Goal: Transaction & Acquisition: Book appointment/travel/reservation

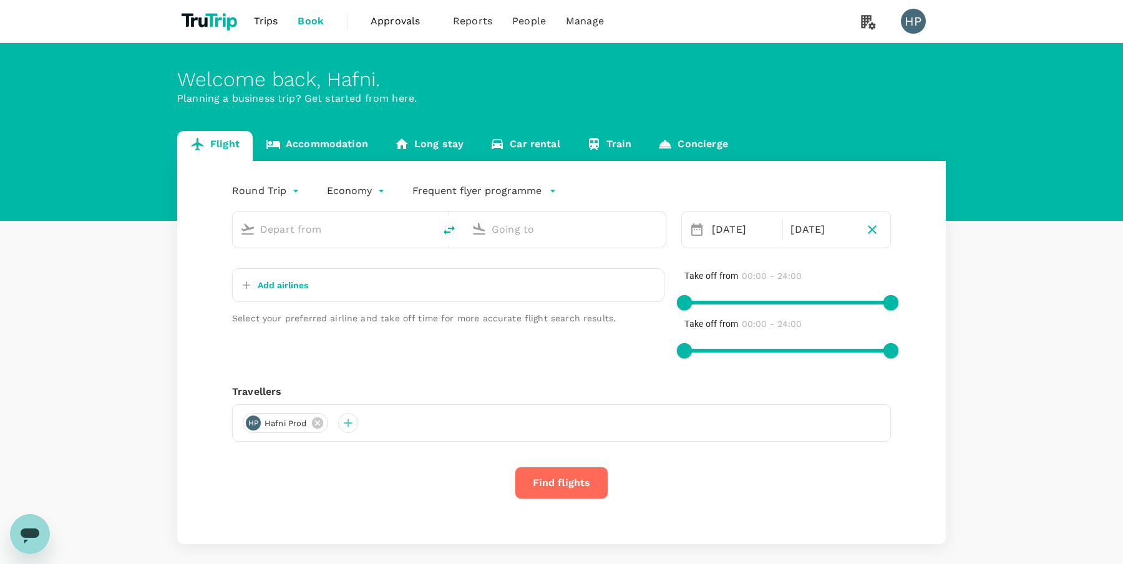
type input "Singapore Changi (SIN)"
type input "[PERSON_NAME][GEOGRAPHIC_DATA][PERSON_NAME] (SYD)"
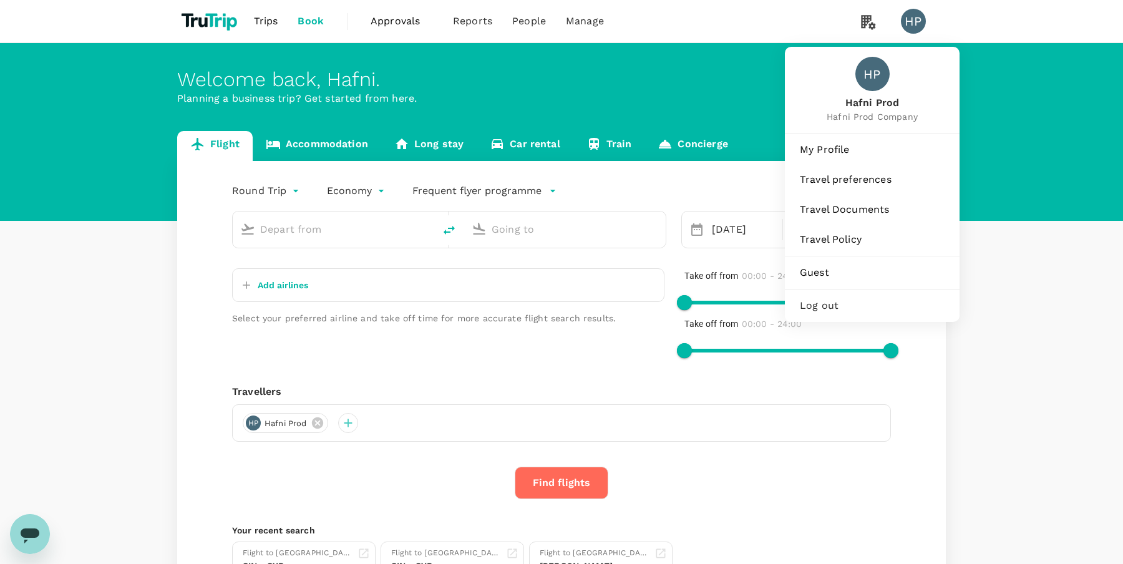
type input "Singapore Changi (SIN)"
type input "[PERSON_NAME][GEOGRAPHIC_DATA][PERSON_NAME] (SYD)"
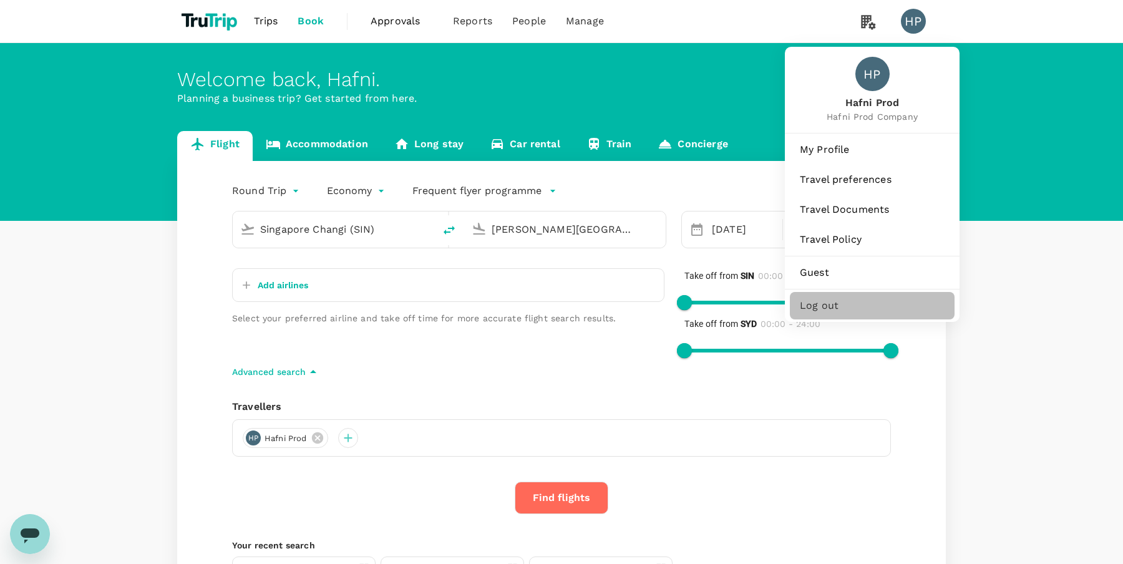
click at [846, 307] on span "Log out" at bounding box center [872, 305] width 145 height 15
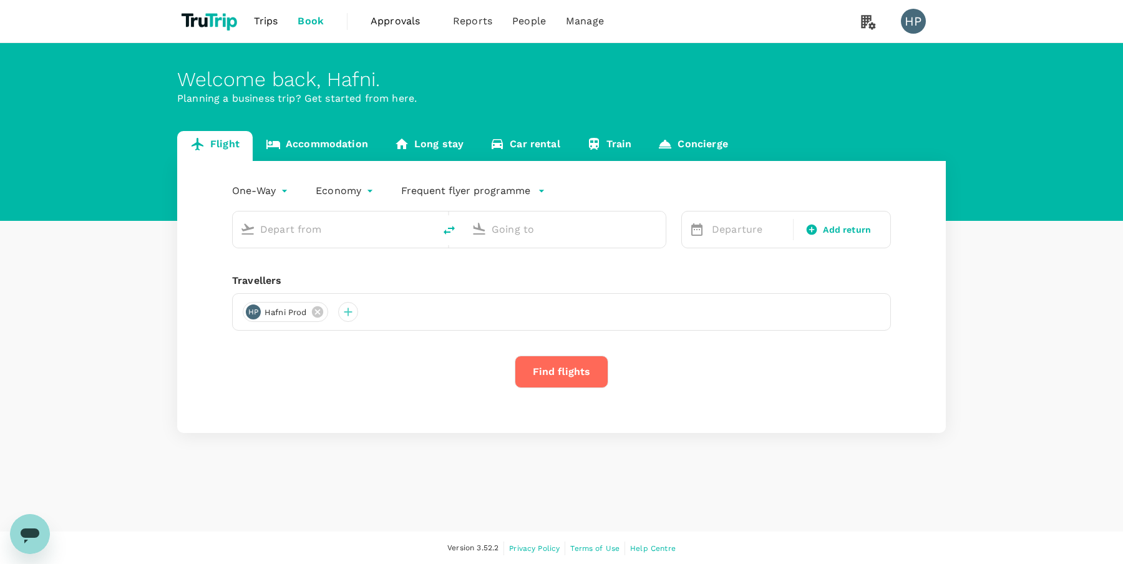
type input "roundtrip"
type input "Singapore Changi (SIN)"
type input "[PERSON_NAME][GEOGRAPHIC_DATA][PERSON_NAME] (SYD)"
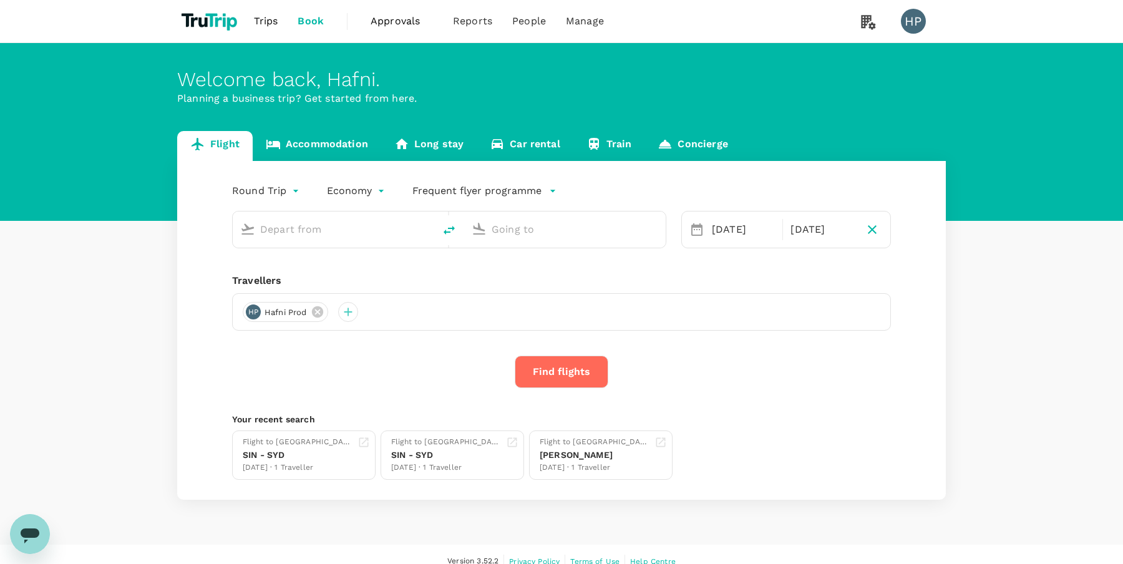
type input "Singapore Changi (SIN)"
type input "[PERSON_NAME][GEOGRAPHIC_DATA][PERSON_NAME] (SYD)"
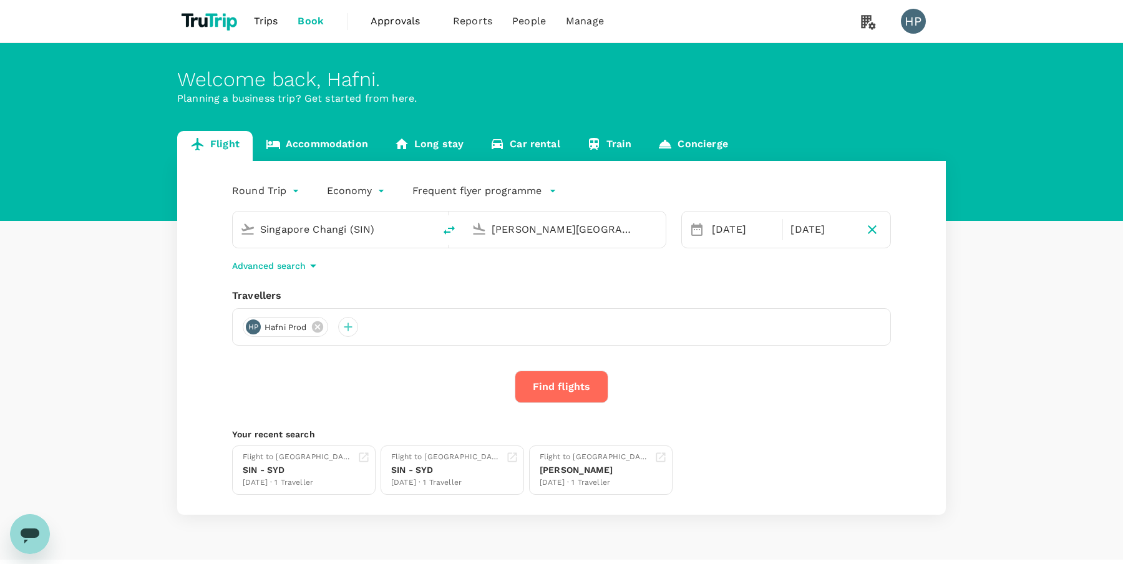
click at [588, 276] on div "Round Trip roundtrip Economy economy Frequent flyer programme [GEOGRAPHIC_DATA]…" at bounding box center [561, 338] width 769 height 354
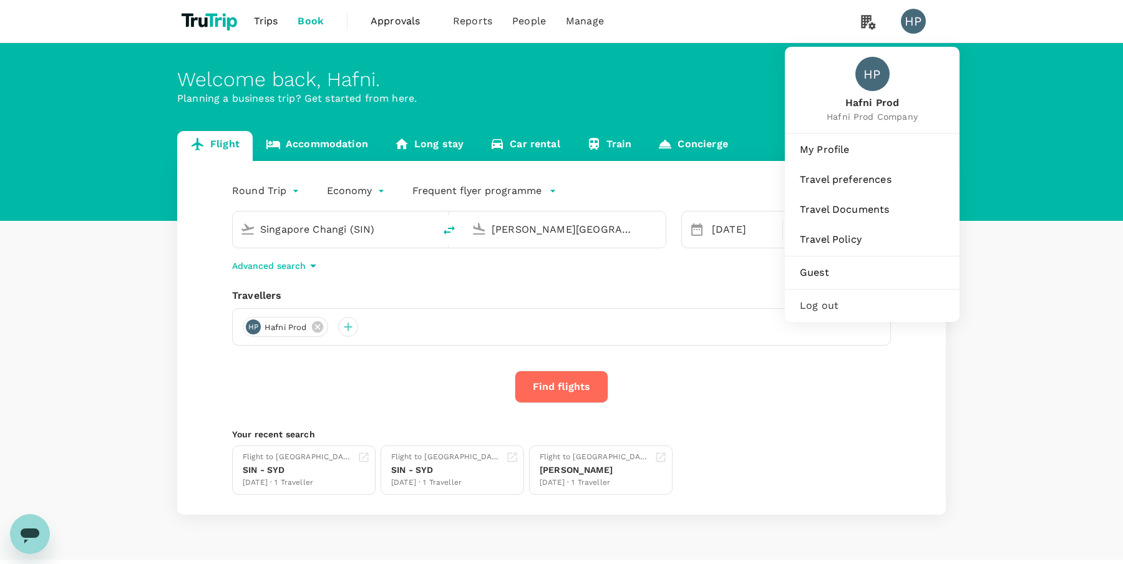
click at [843, 301] on span "Log out" at bounding box center [872, 305] width 145 height 15
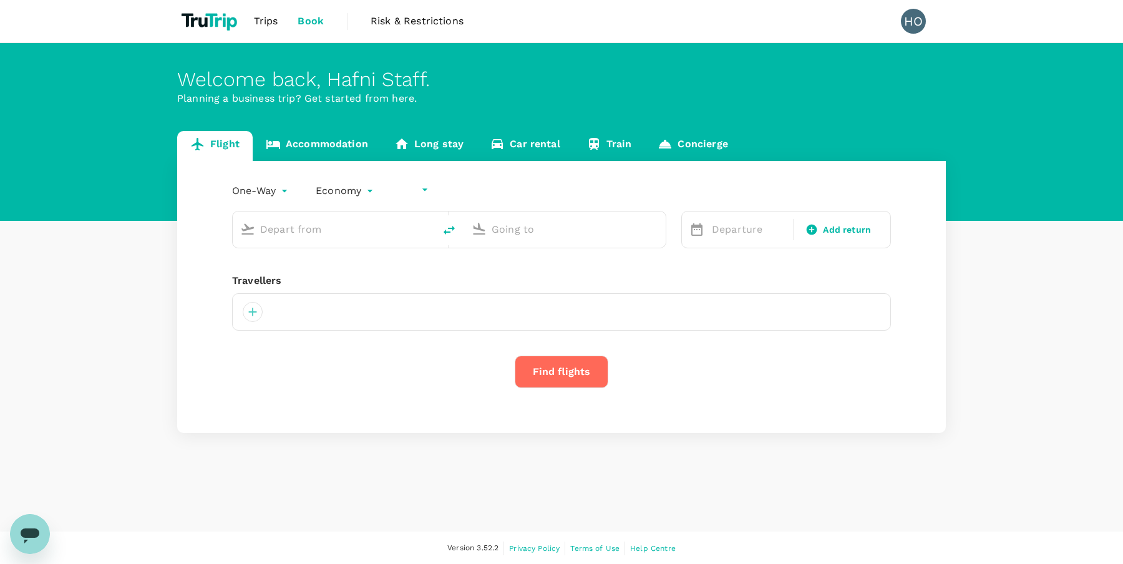
type input "undefined, undefined (any)"
type input "Soekarno-Hatta Intl (CGK)"
type input "Singapore Changi (SIN)"
